Goal: Information Seeking & Learning: Find specific fact

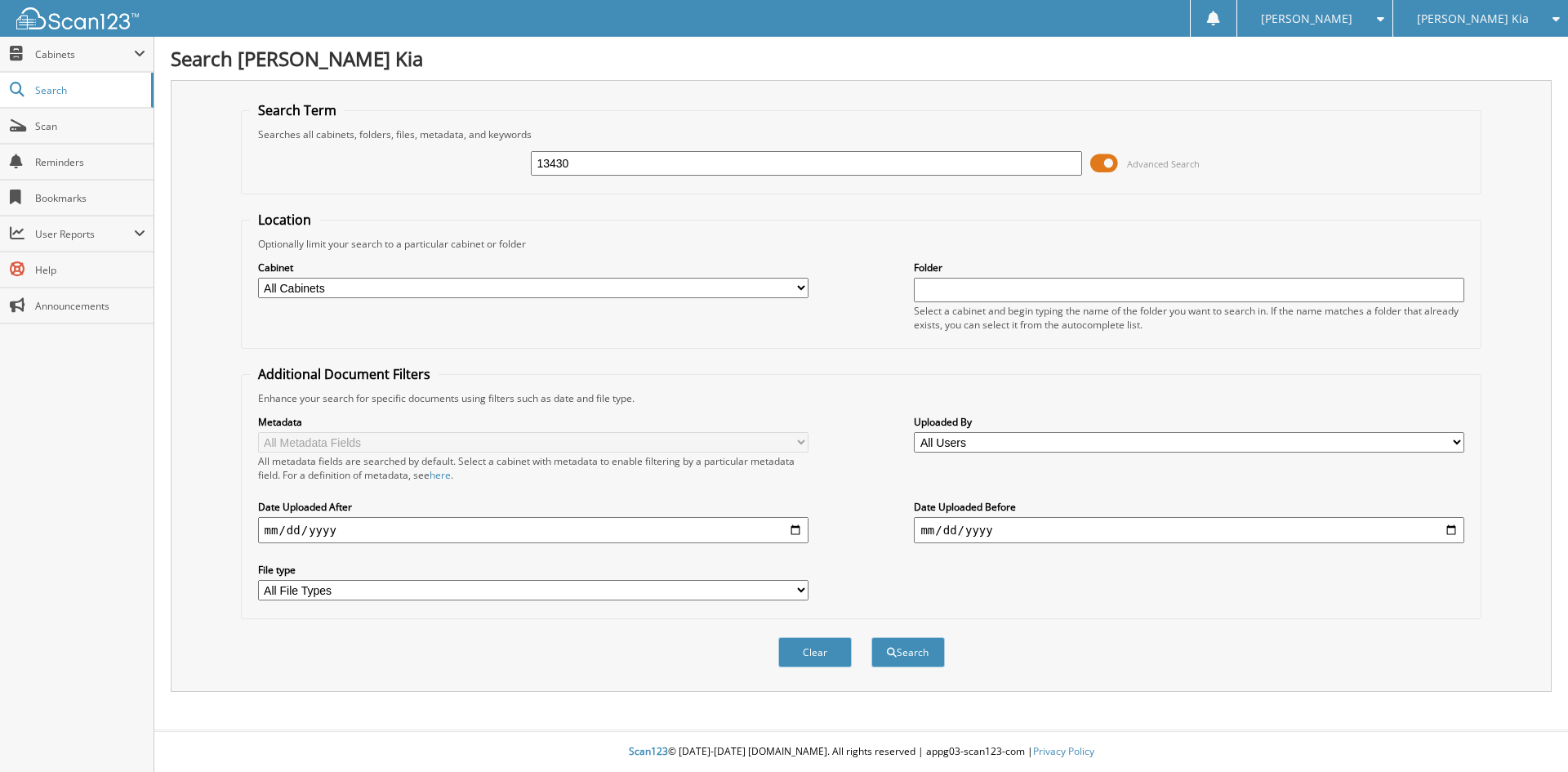
type input "13430"
click at [872, 637] on button "Search" at bounding box center [908, 652] width 74 height 30
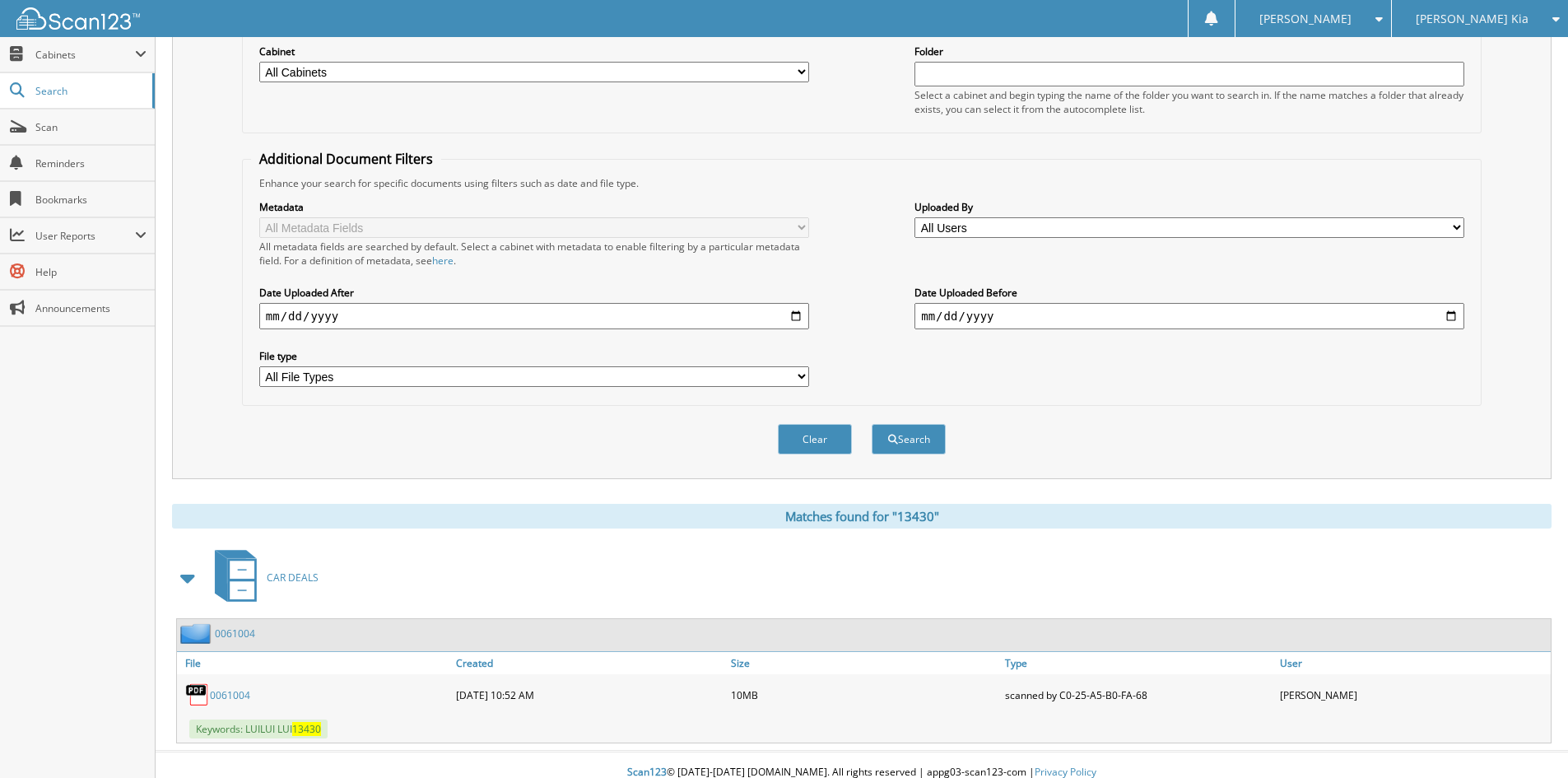
scroll to position [234, 0]
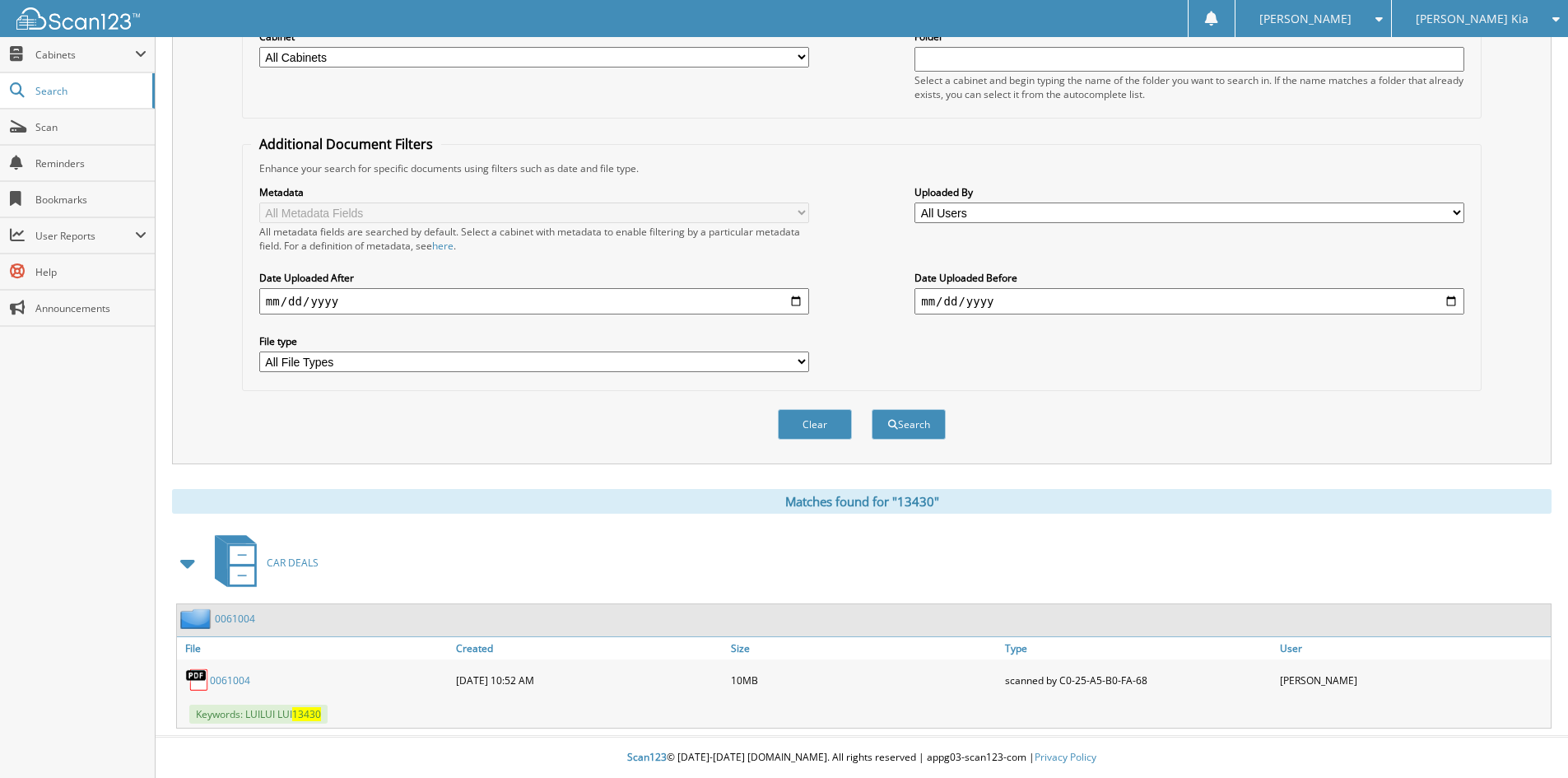
click at [229, 623] on link "0061004" at bounding box center [235, 618] width 40 height 14
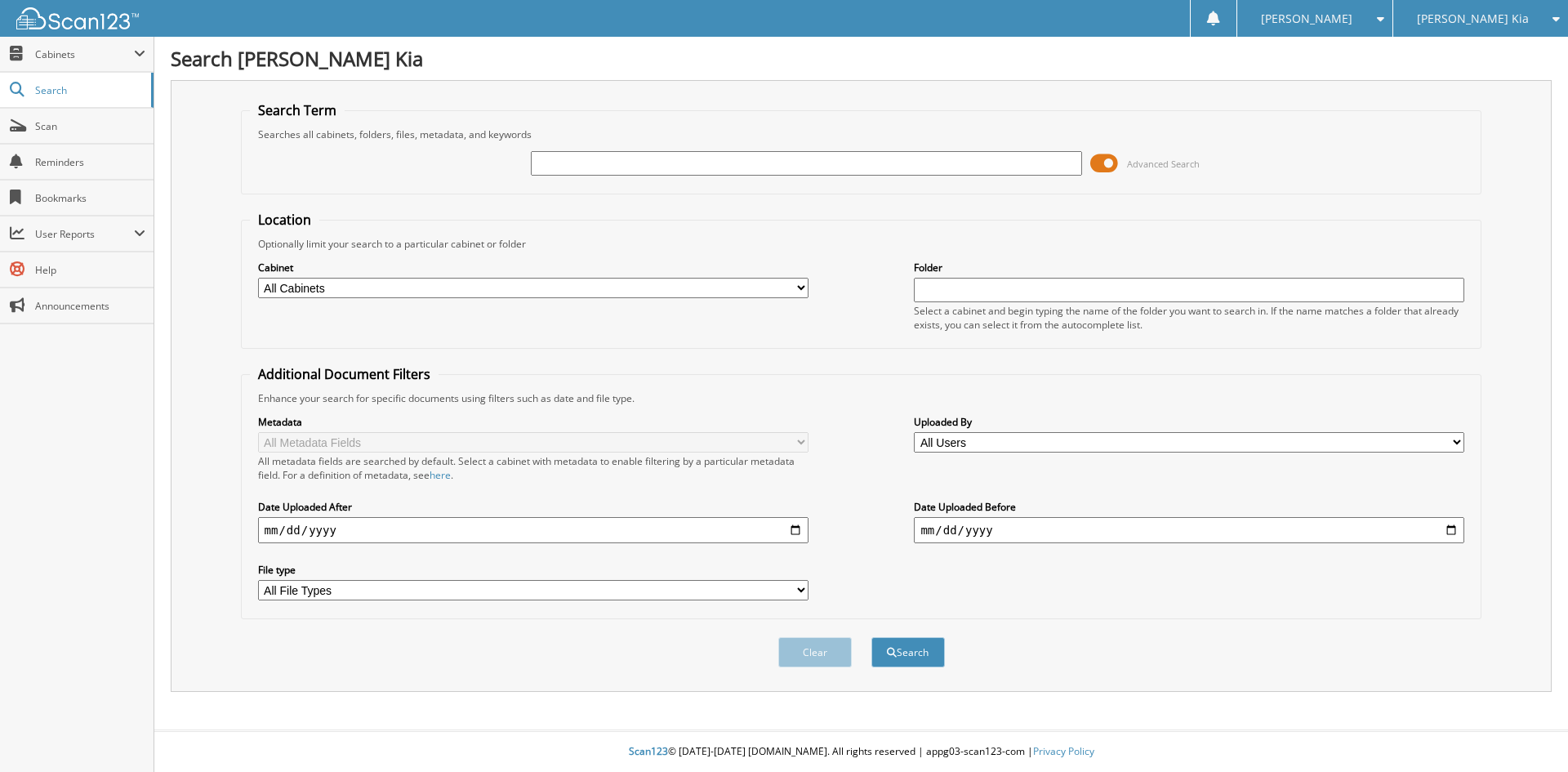
click at [608, 150] on div at bounding box center [806, 163] width 550 height 27
click at [609, 156] on input "text" at bounding box center [806, 163] width 550 height 25
type input "61004"
click at [872, 637] on button "Search" at bounding box center [908, 652] width 74 height 30
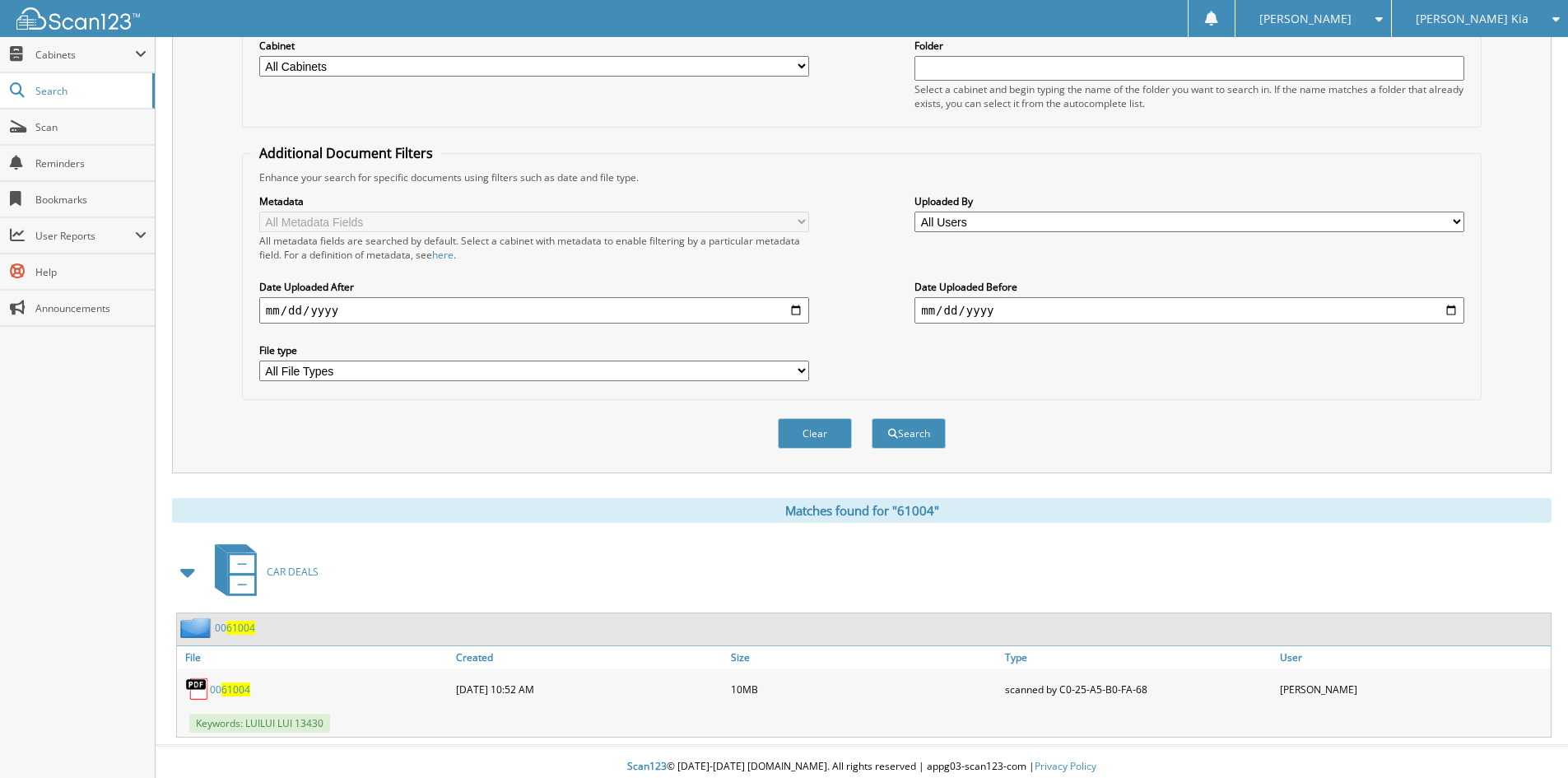
scroll to position [234, 0]
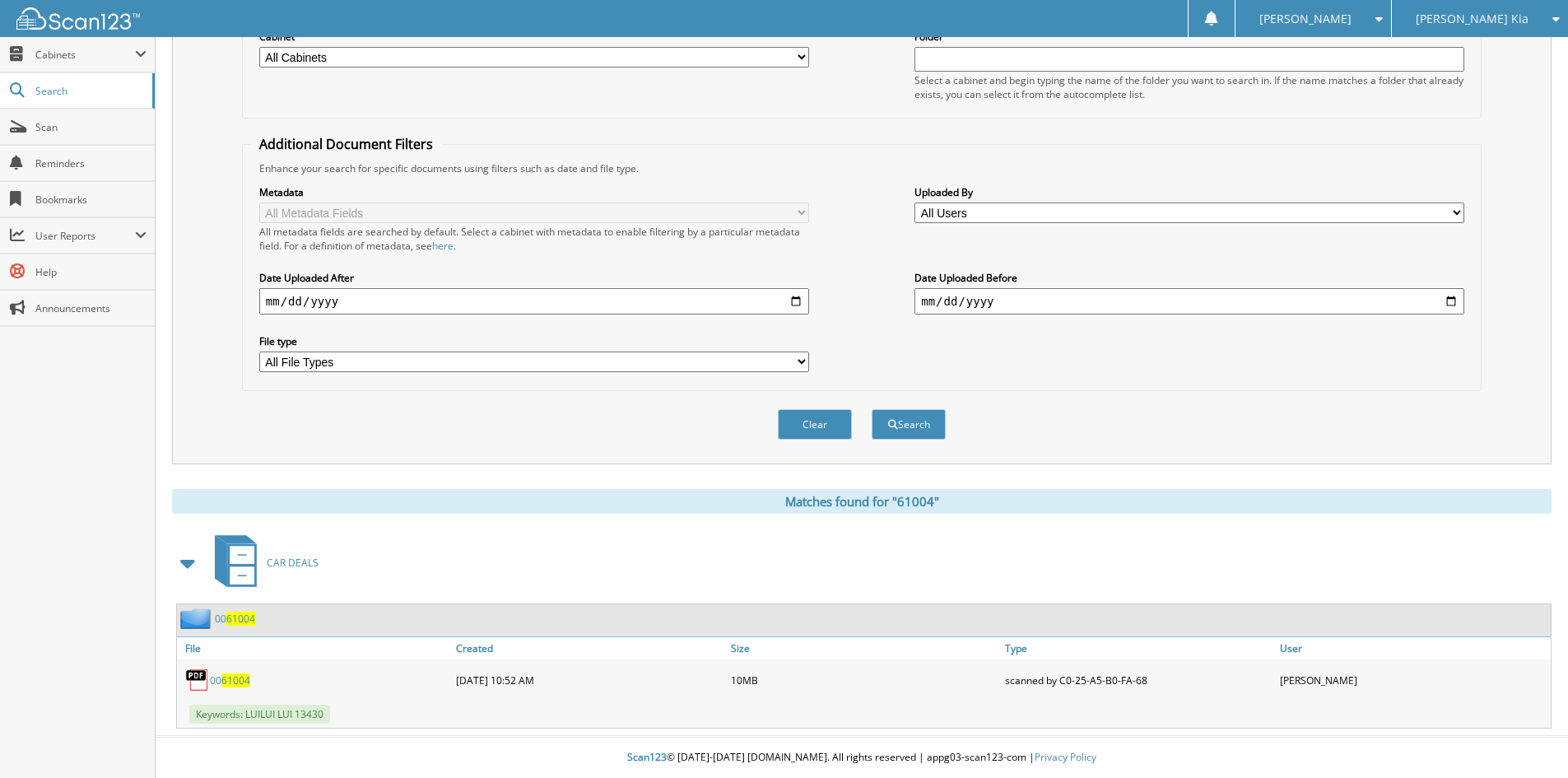
click at [244, 610] on div "00 61004" at bounding box center [216, 618] width 78 height 21
click at [244, 617] on span "61004" at bounding box center [240, 618] width 28 height 14
